Goal: Find specific page/section: Find specific page/section

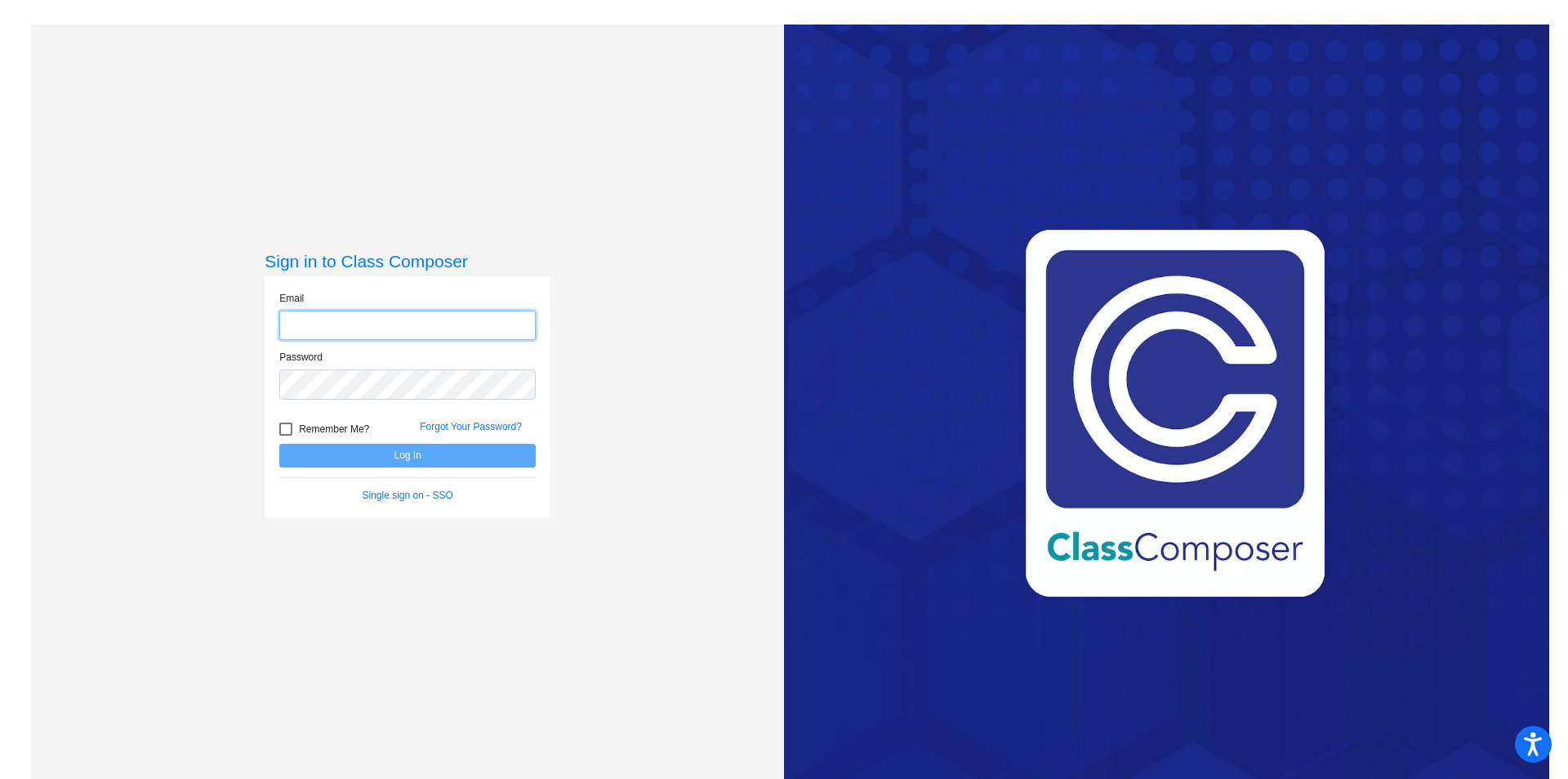
type input "[PERSON_NAME][EMAIL_ADDRESS][PERSON_NAME][DOMAIN_NAME]"
click at [396, 455] on button "Log In" at bounding box center [408, 455] width 257 height 24
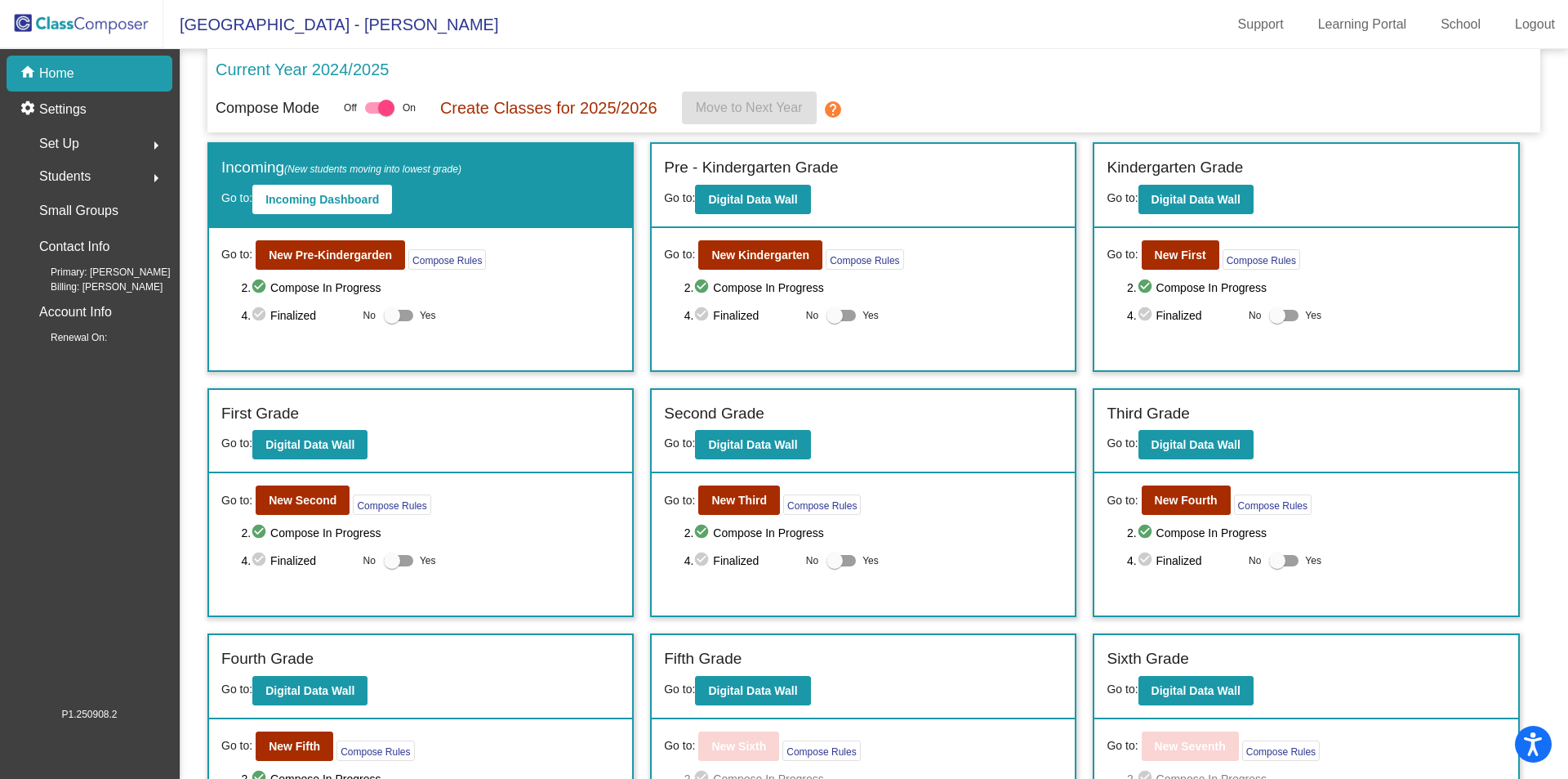
click at [104, 165] on div "Students arrow_right" at bounding box center [93, 176] width 156 height 33
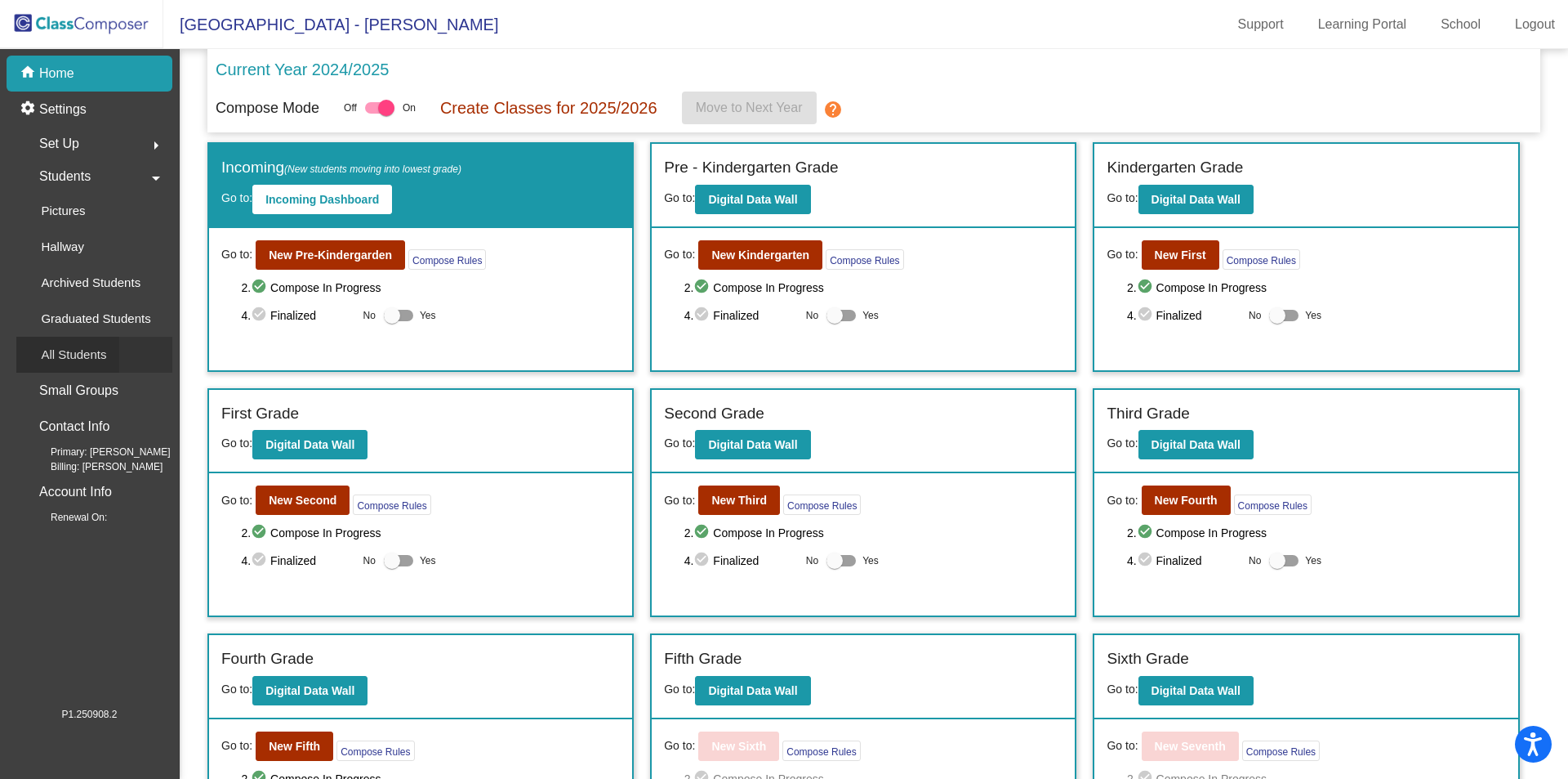
click at [90, 347] on p "All Students" at bounding box center [73, 354] width 65 height 20
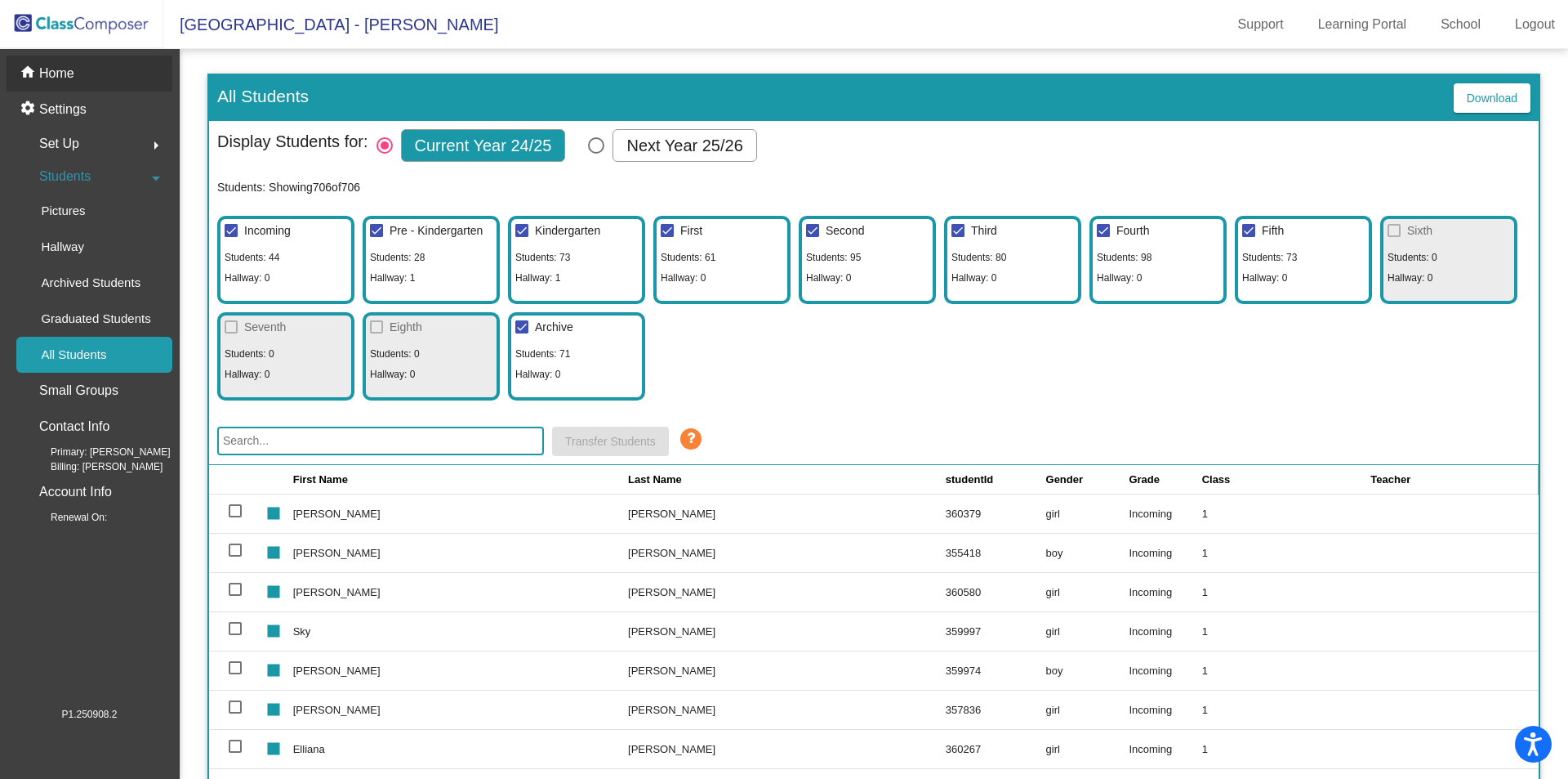
click at [62, 84] on div "home Home" at bounding box center [89, 73] width 166 height 36
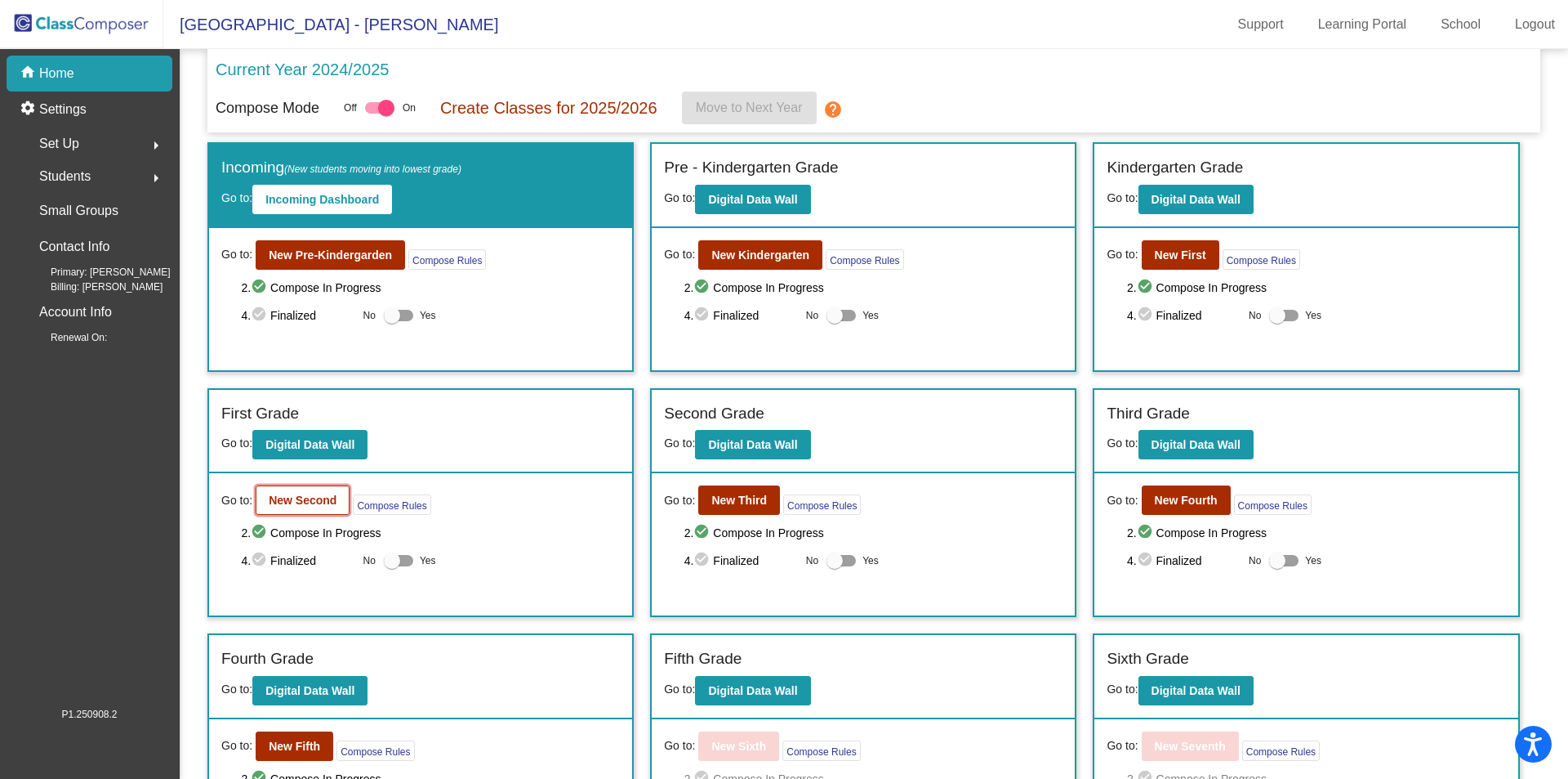
click at [313, 512] on button "New Second" at bounding box center [302, 500] width 94 height 30
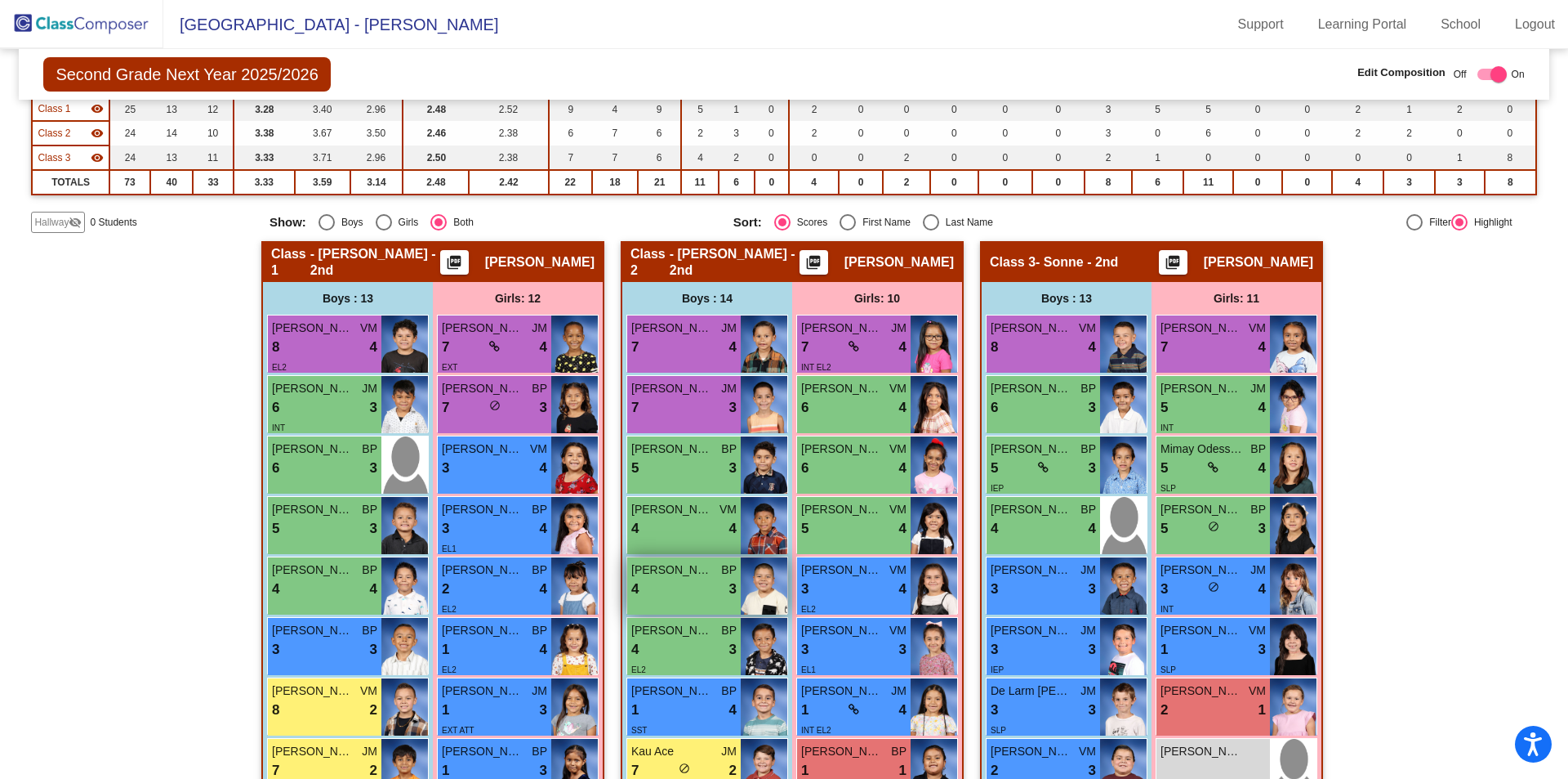
scroll to position [109, 0]
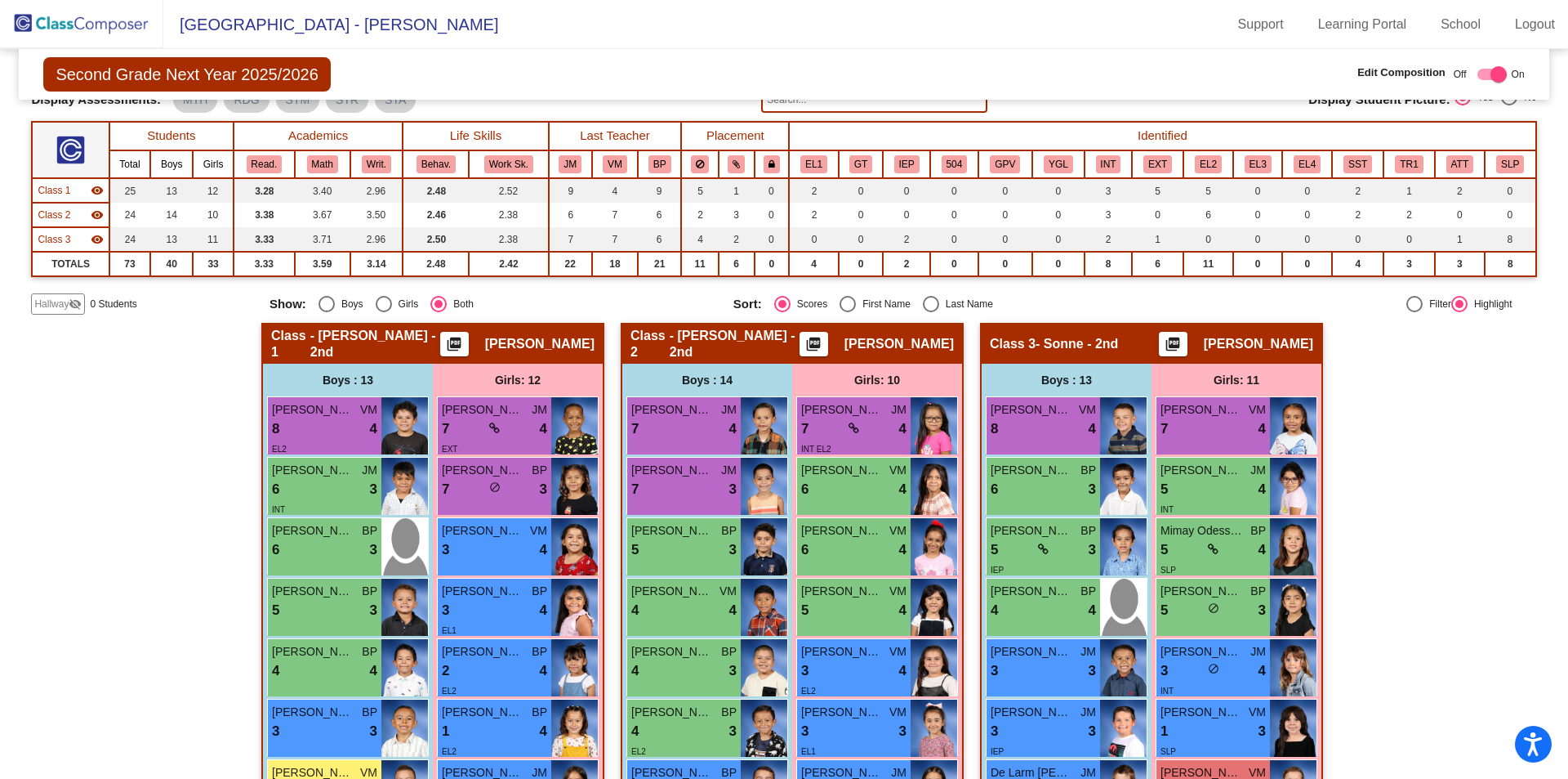
click at [86, 24] on img at bounding box center [81, 24] width 164 height 49
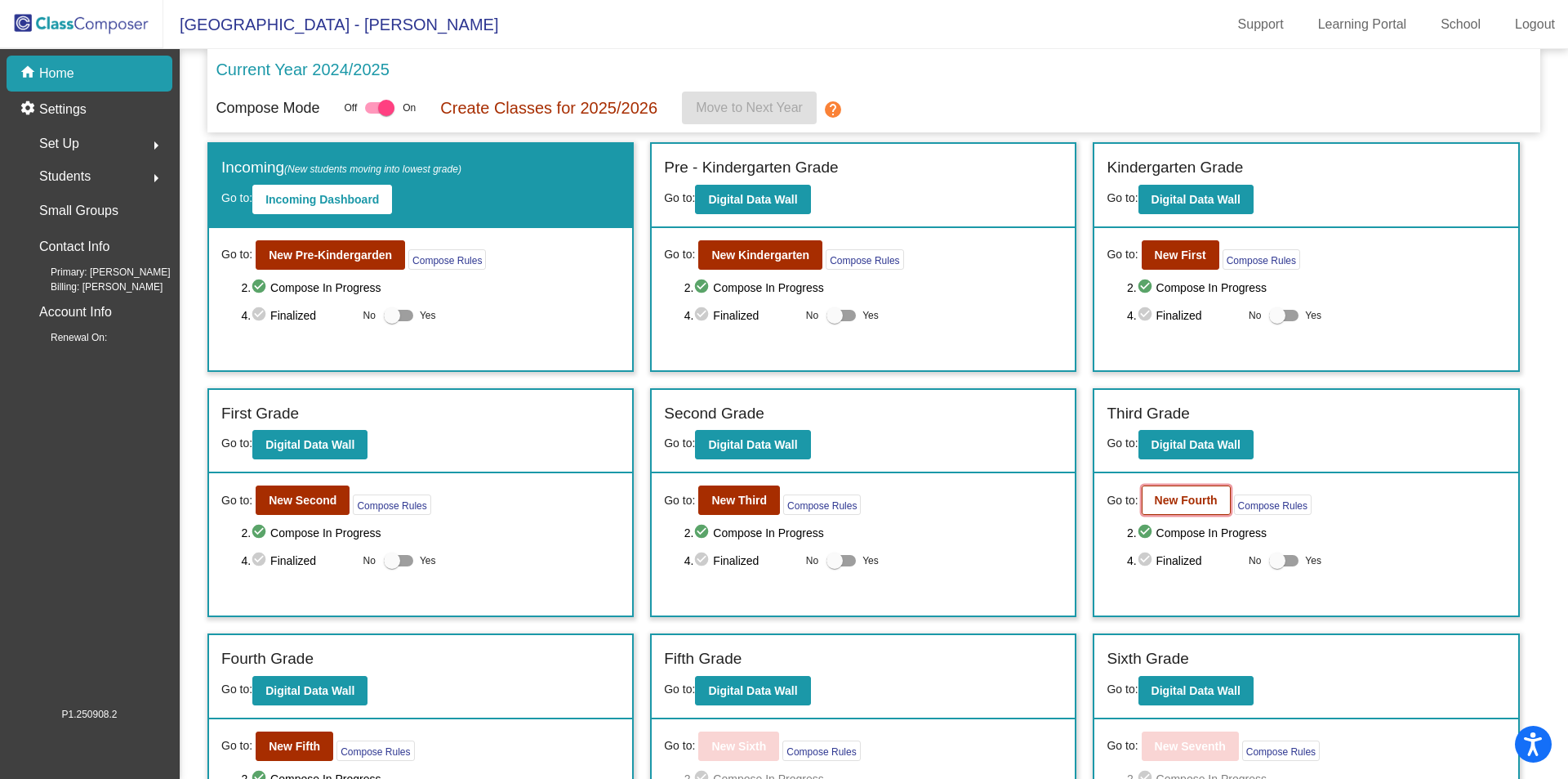
click at [1169, 500] on b "New Fourth" at bounding box center [1185, 499] width 62 height 13
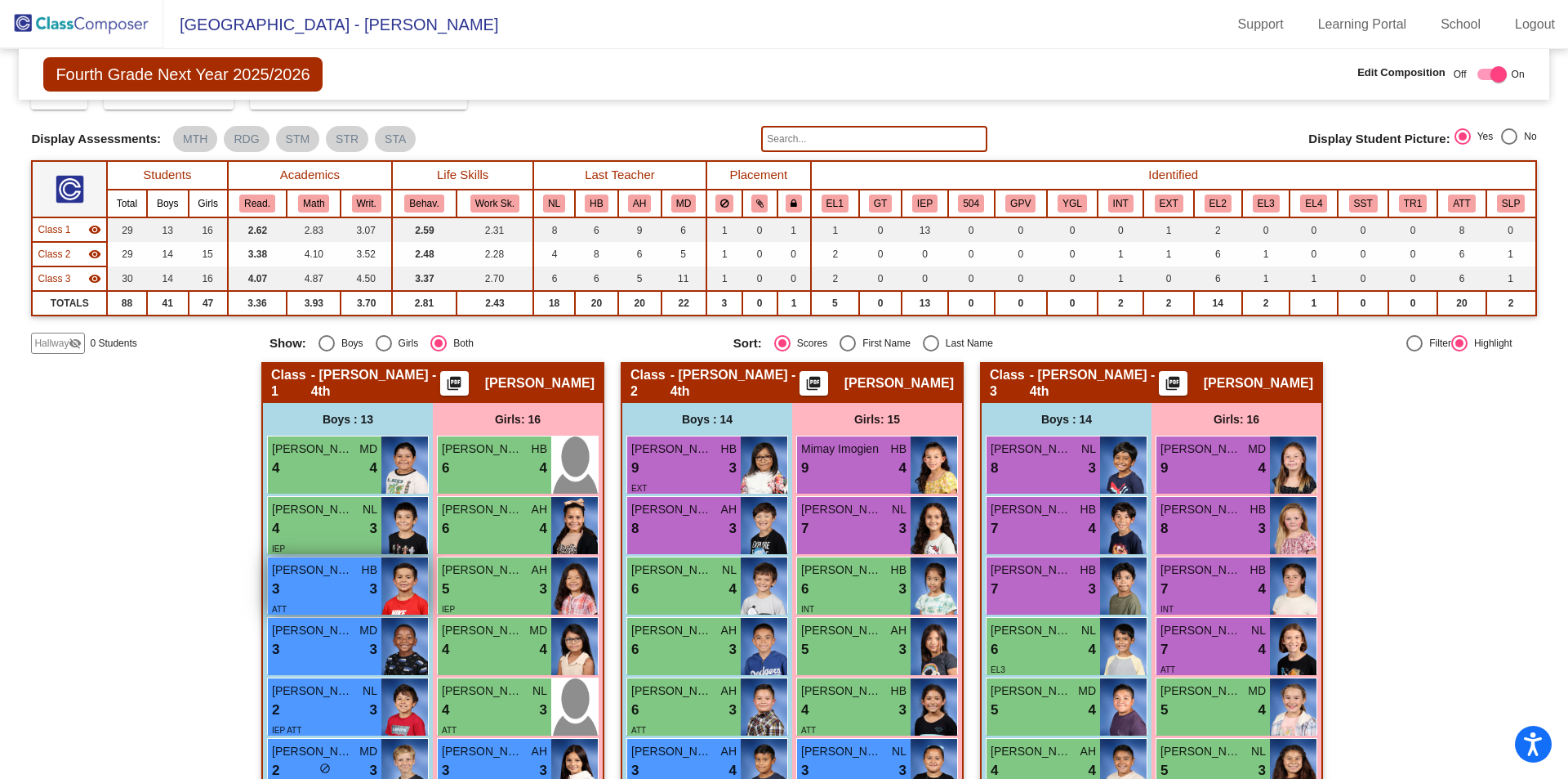
scroll to position [67, 0]
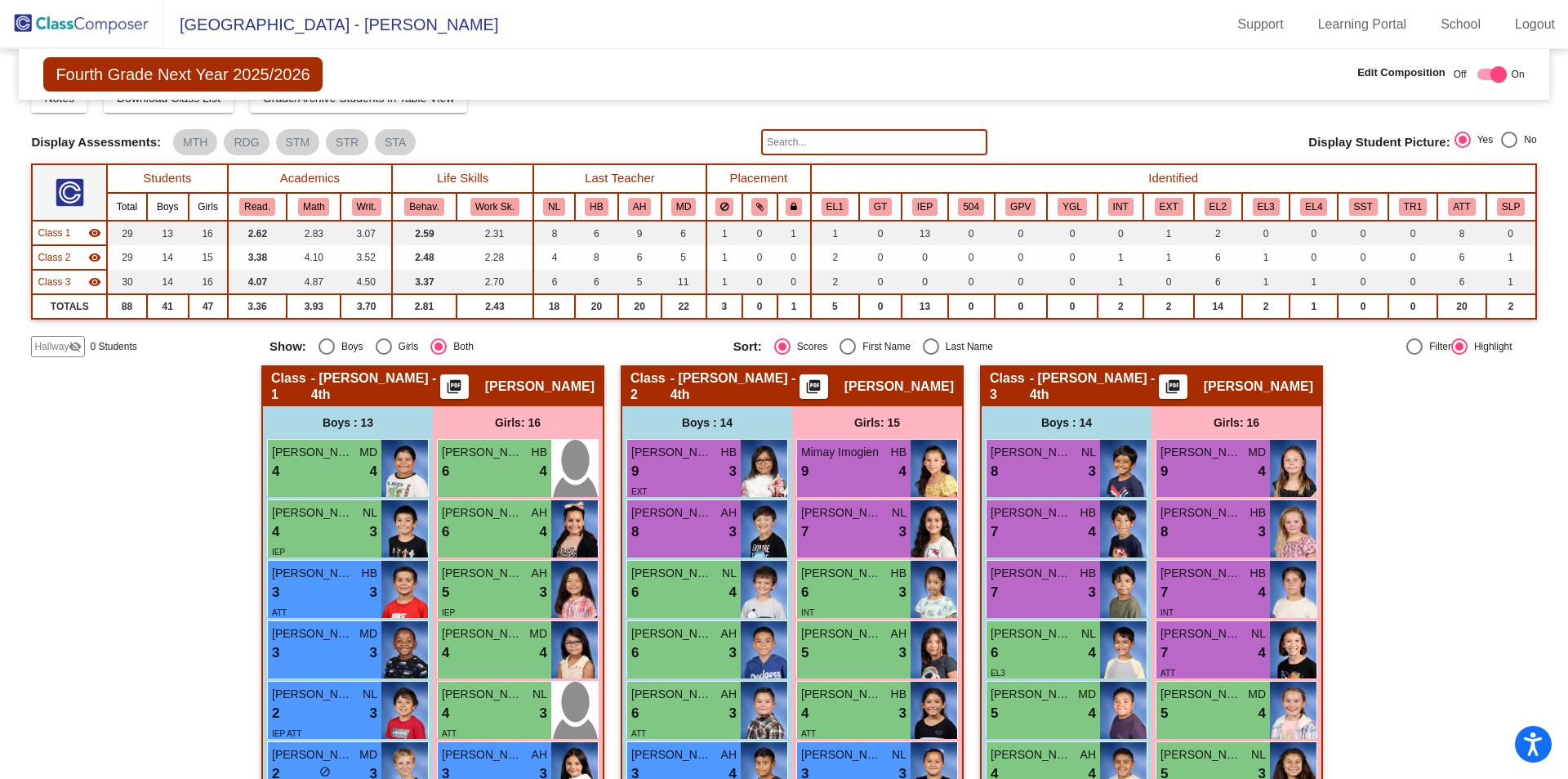
click at [70, 27] on img at bounding box center [81, 24] width 164 height 49
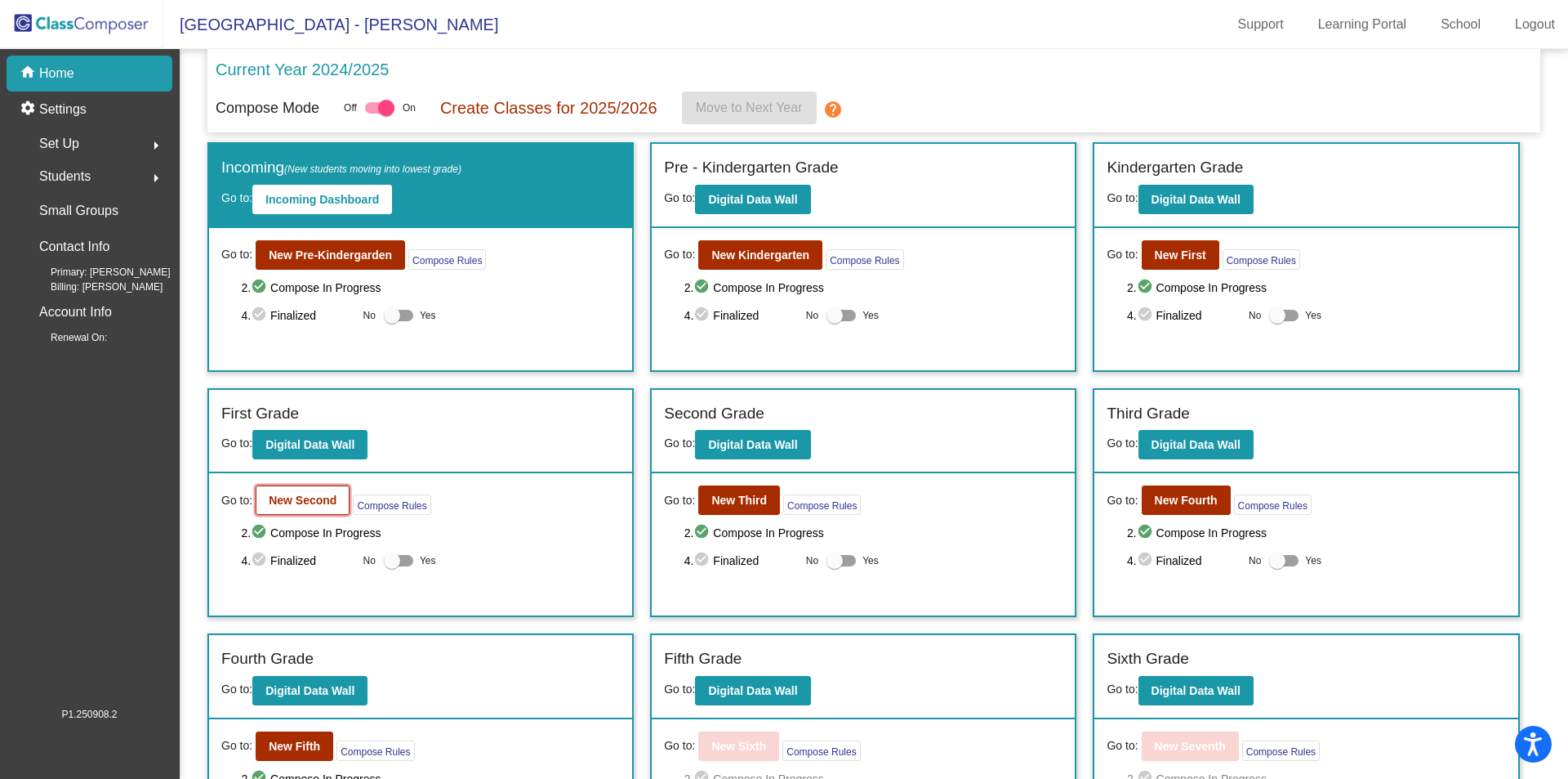
click at [327, 507] on button "New Second" at bounding box center [302, 500] width 94 height 30
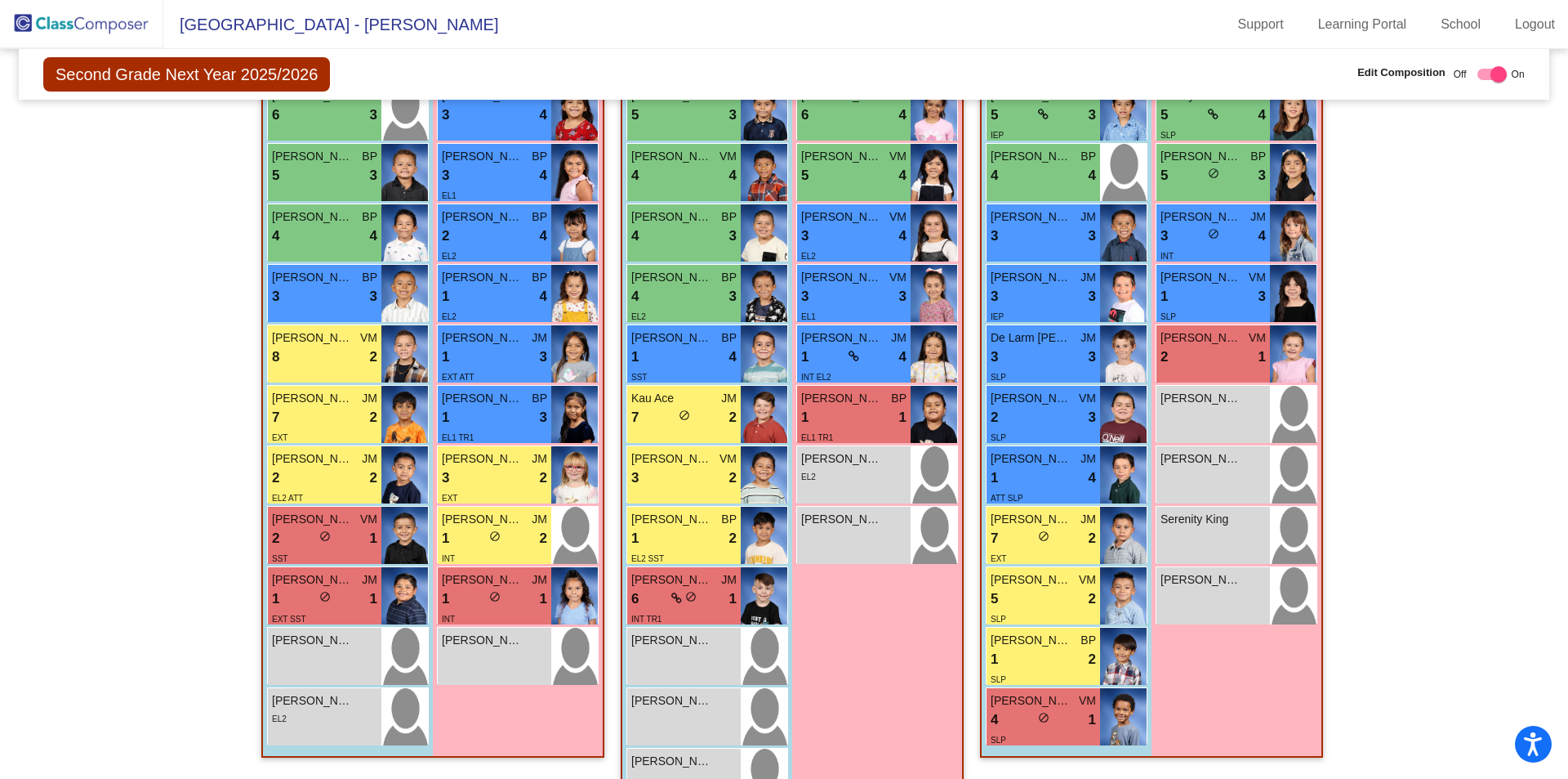
scroll to position [572, 0]
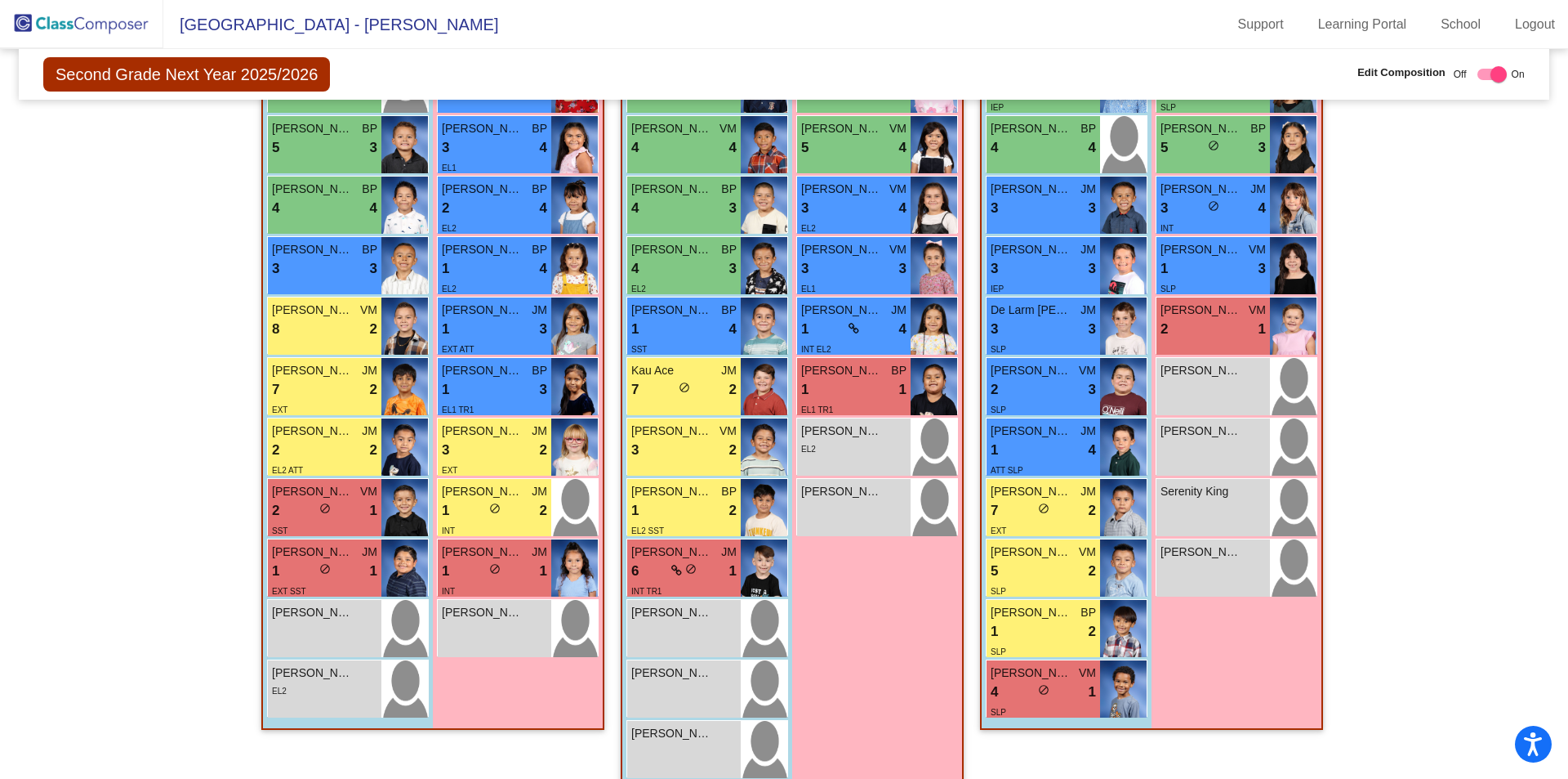
click at [82, 30] on img at bounding box center [81, 24] width 164 height 49
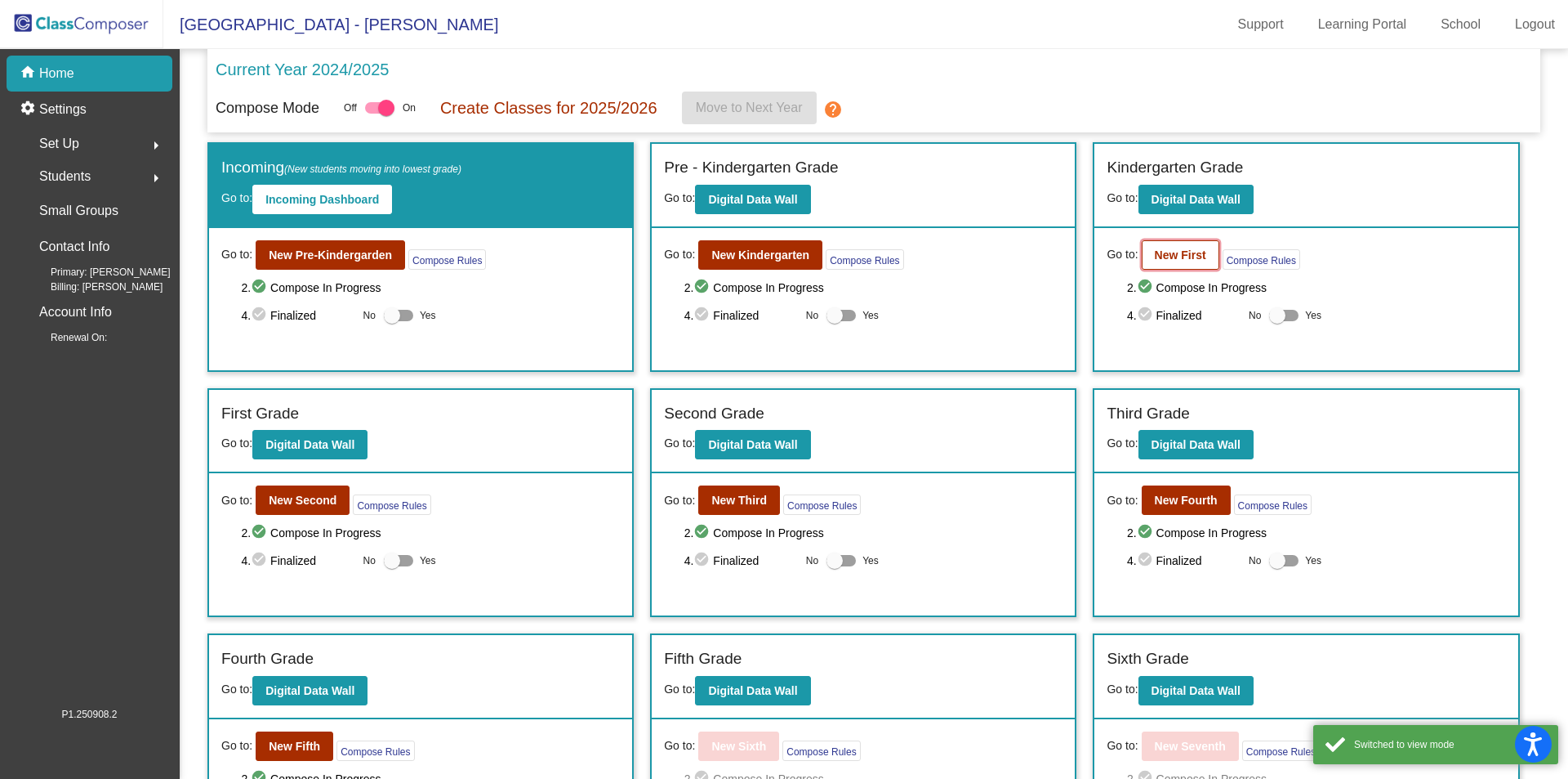
click at [1142, 261] on button "New First" at bounding box center [1180, 255] width 77 height 30
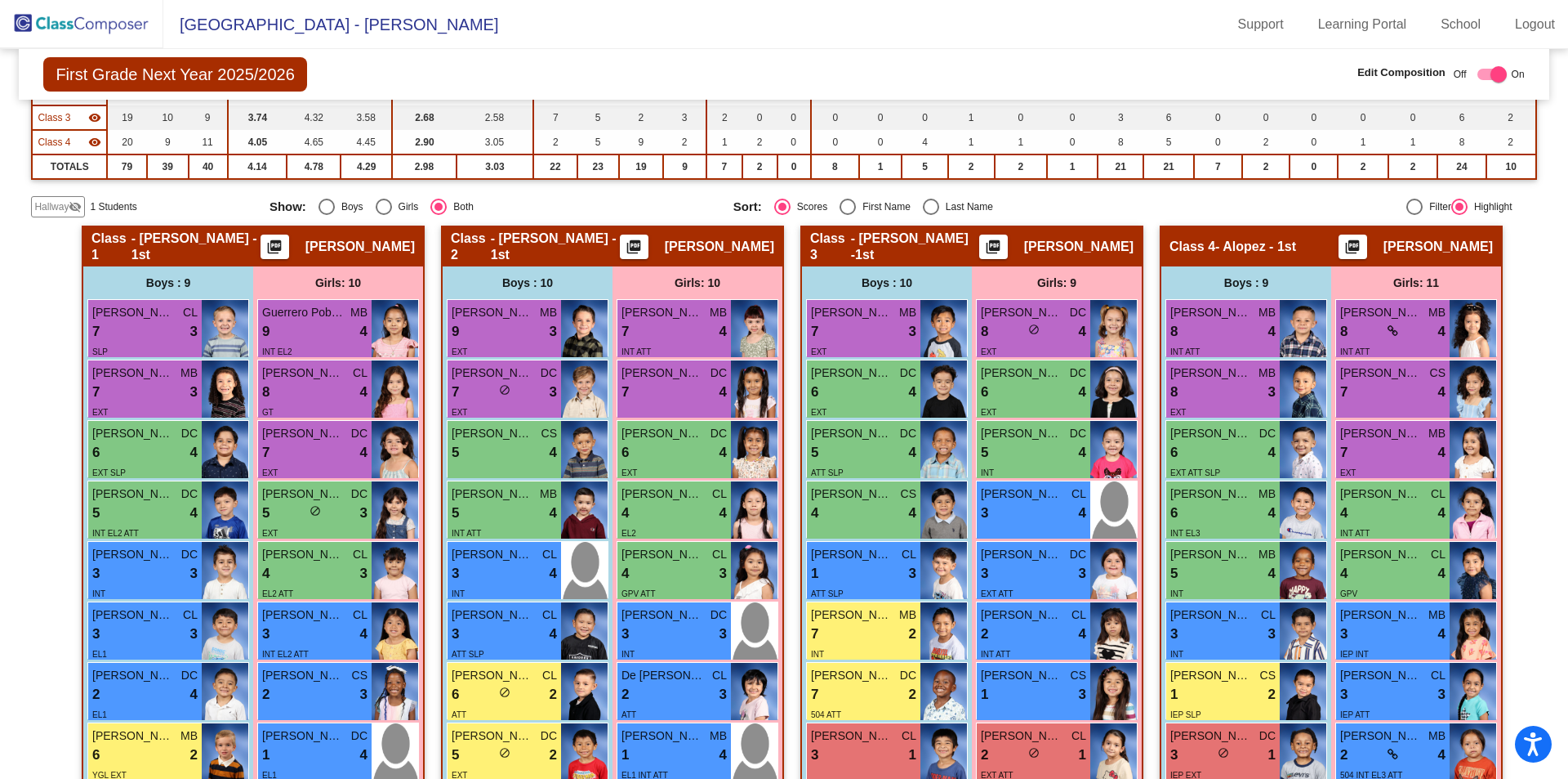
scroll to position [245, 0]
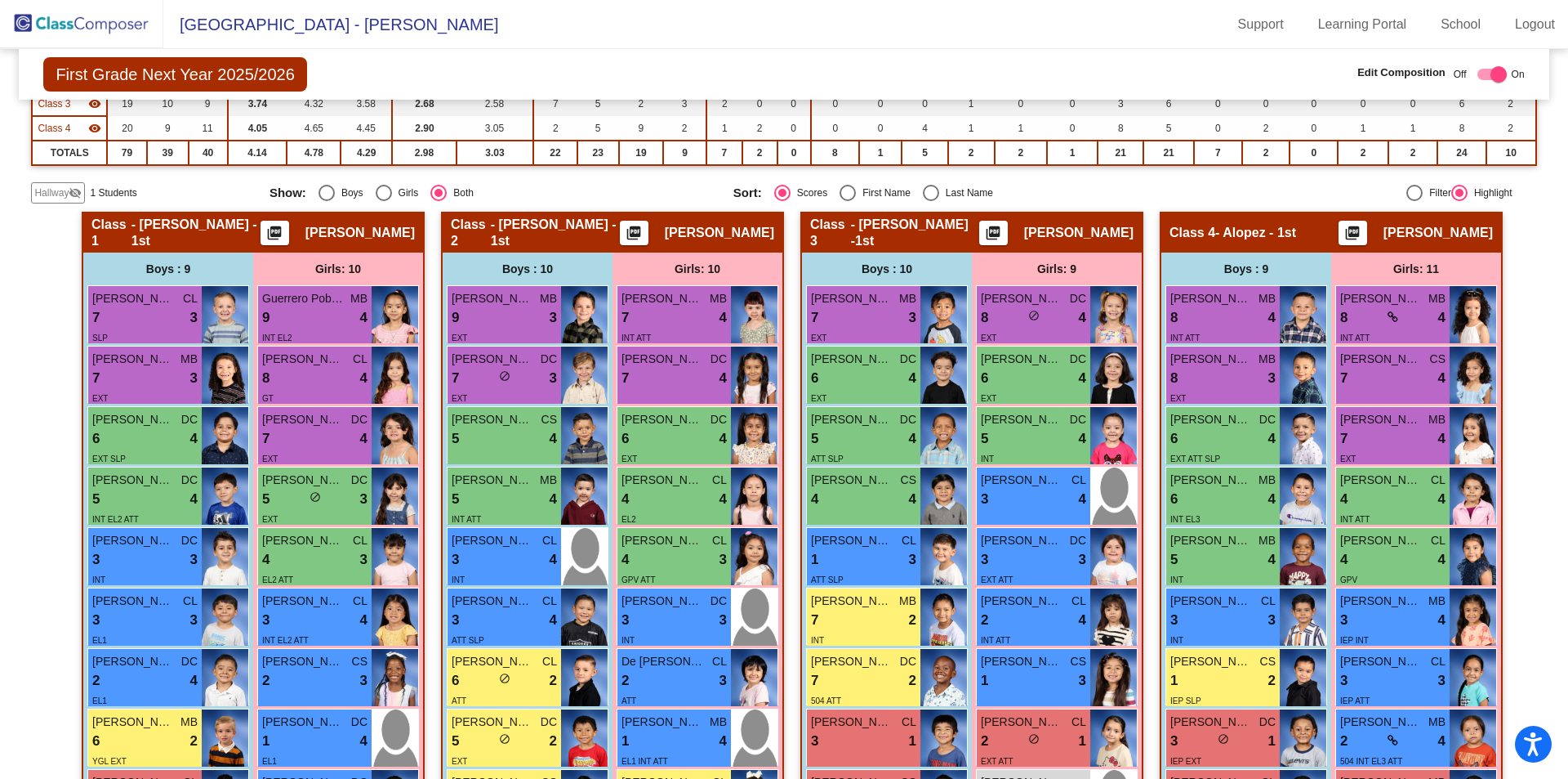
click at [121, 28] on img at bounding box center [81, 24] width 164 height 49
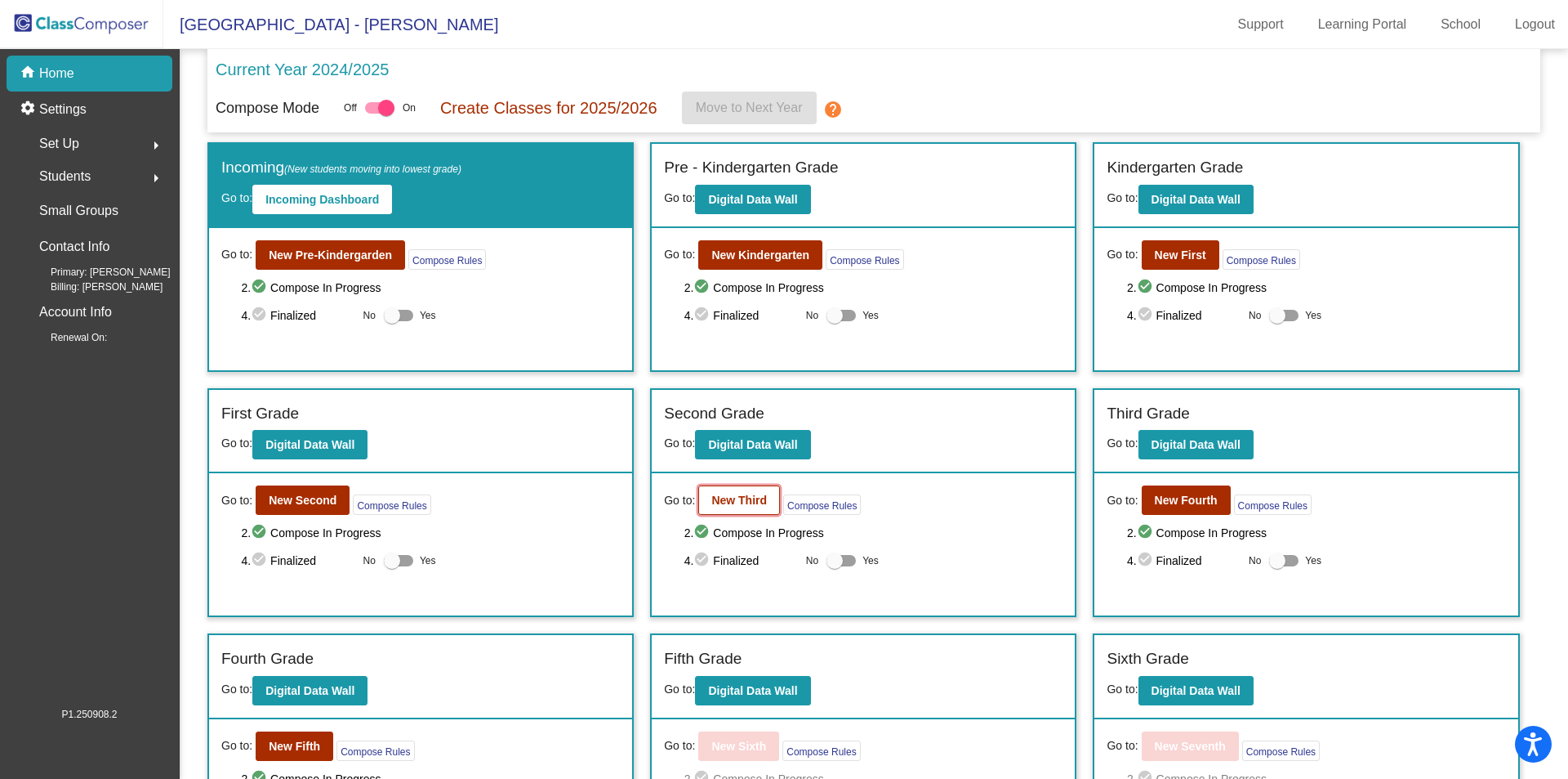
click at [739, 504] on b "New Third" at bounding box center [739, 499] width 56 height 13
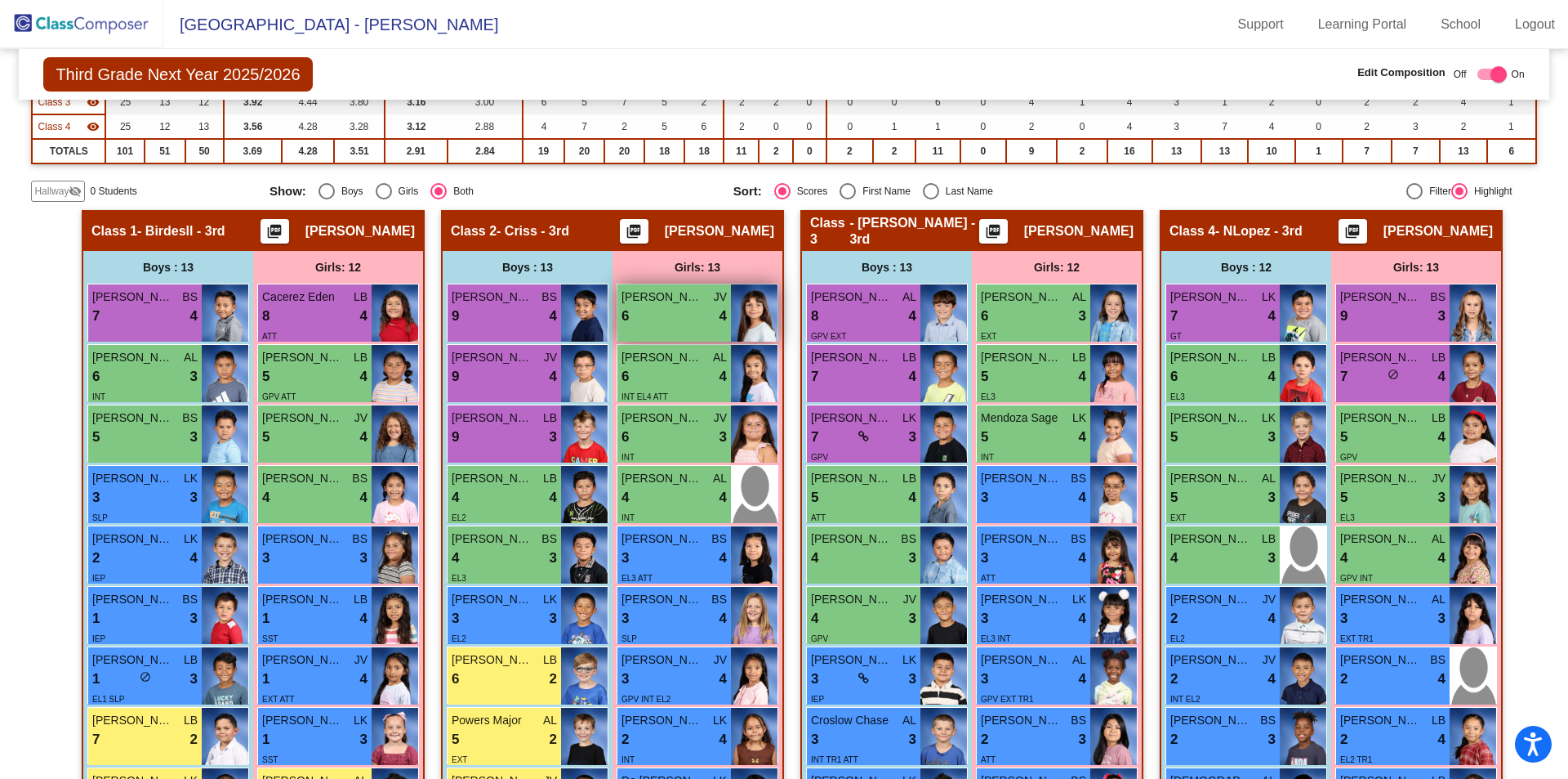
scroll to position [237, 0]
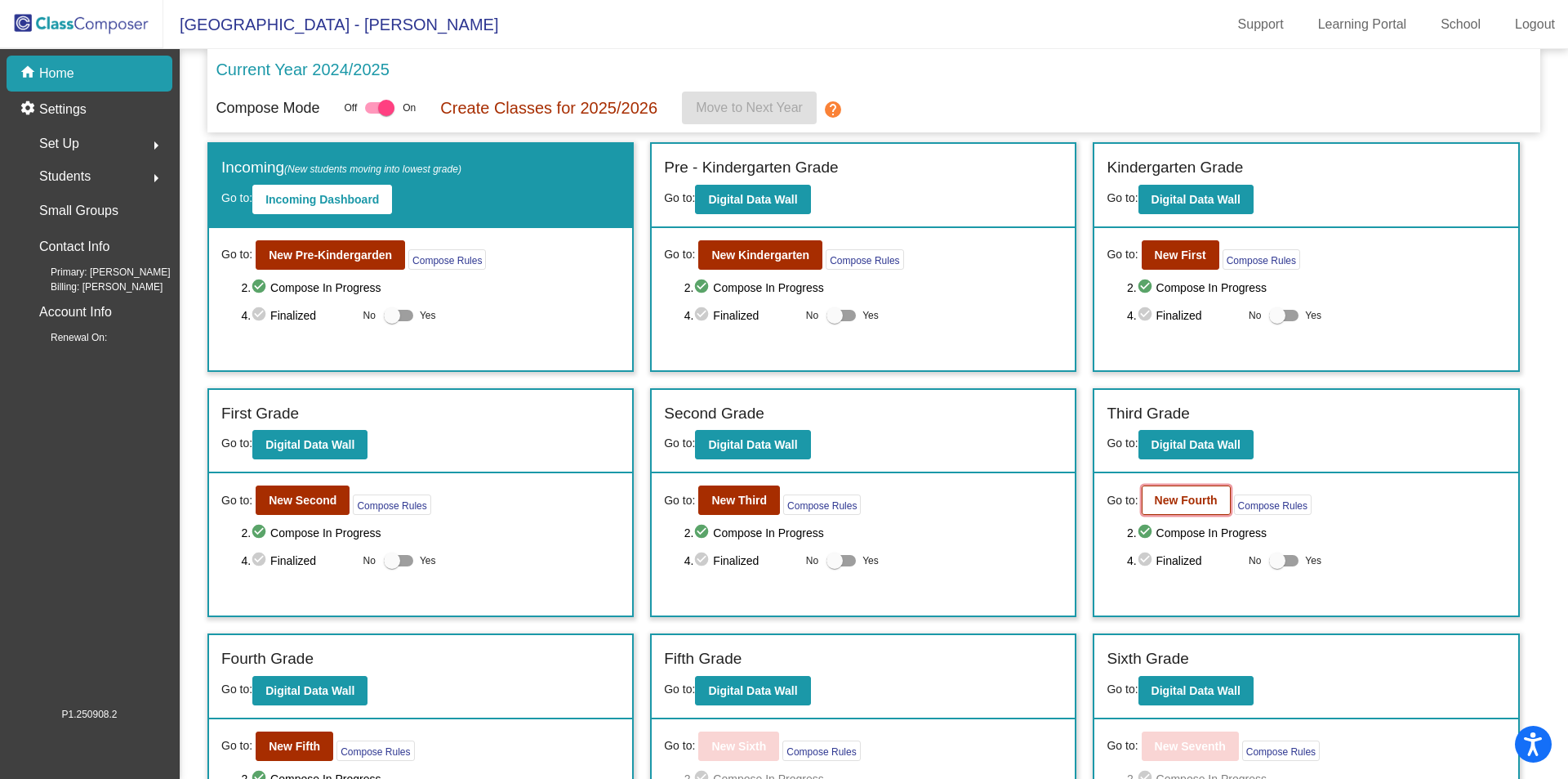
click at [1163, 499] on b "New Fourth" at bounding box center [1185, 499] width 62 height 13
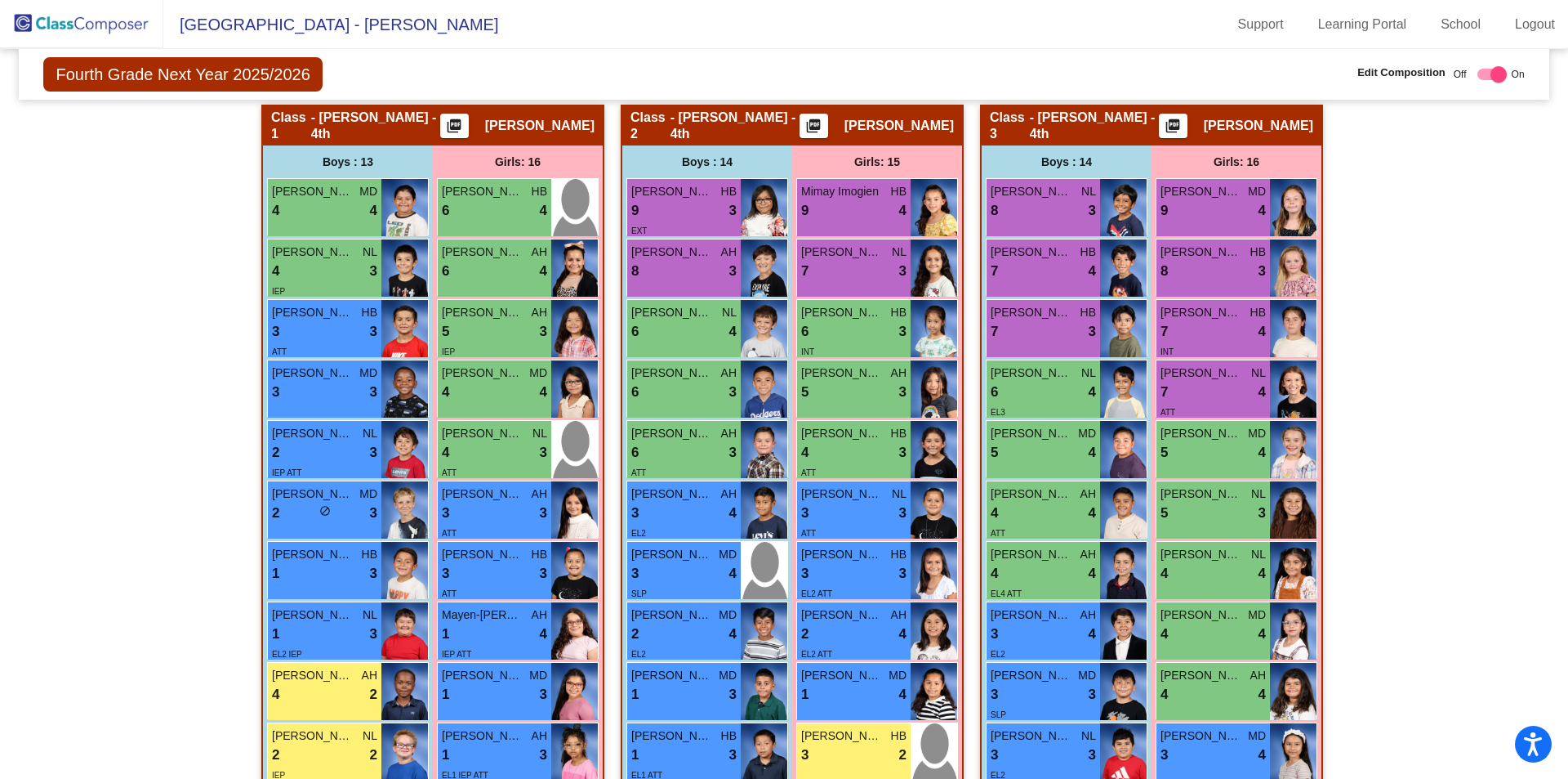
scroll to position [326, 0]
